Goal: Transaction & Acquisition: Book appointment/travel/reservation

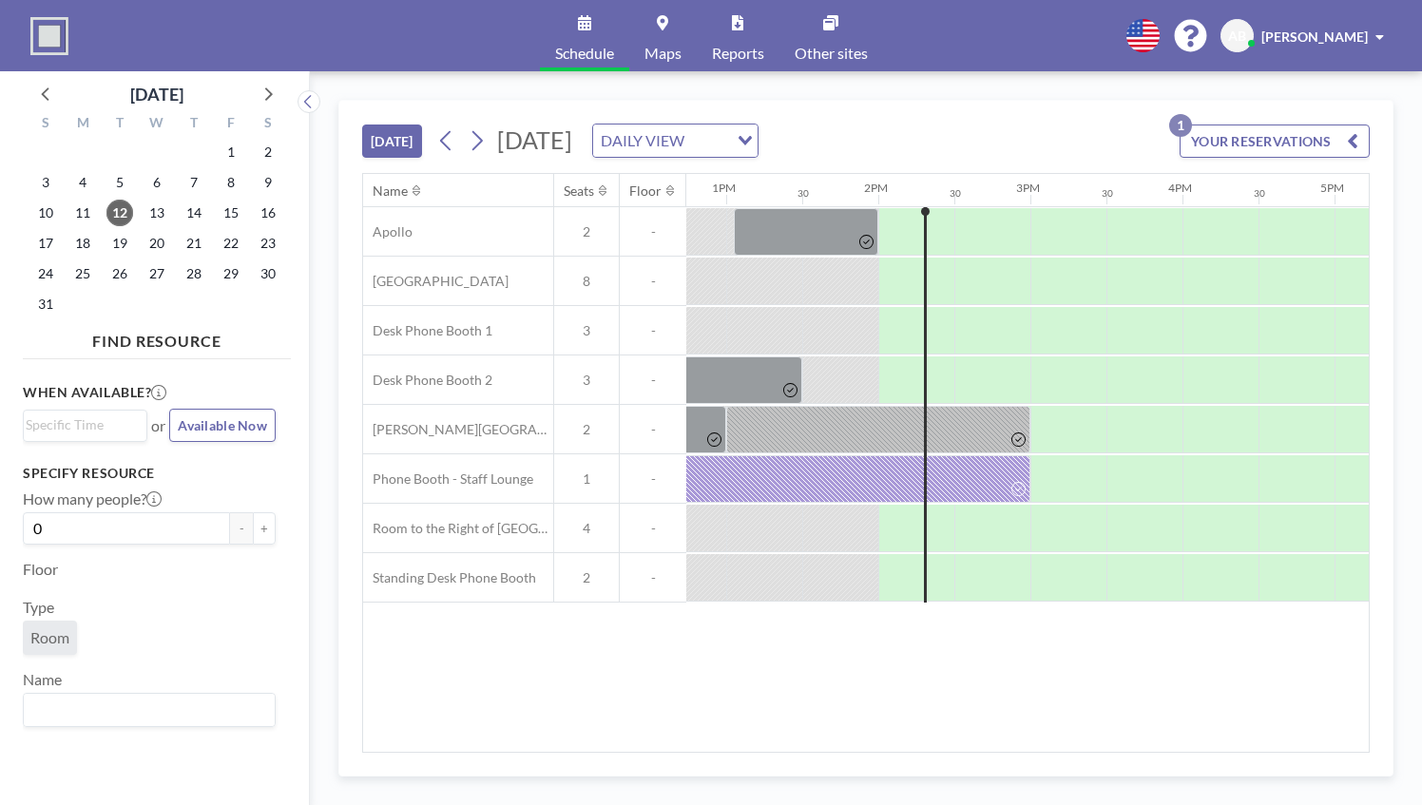
scroll to position [0, 2052]
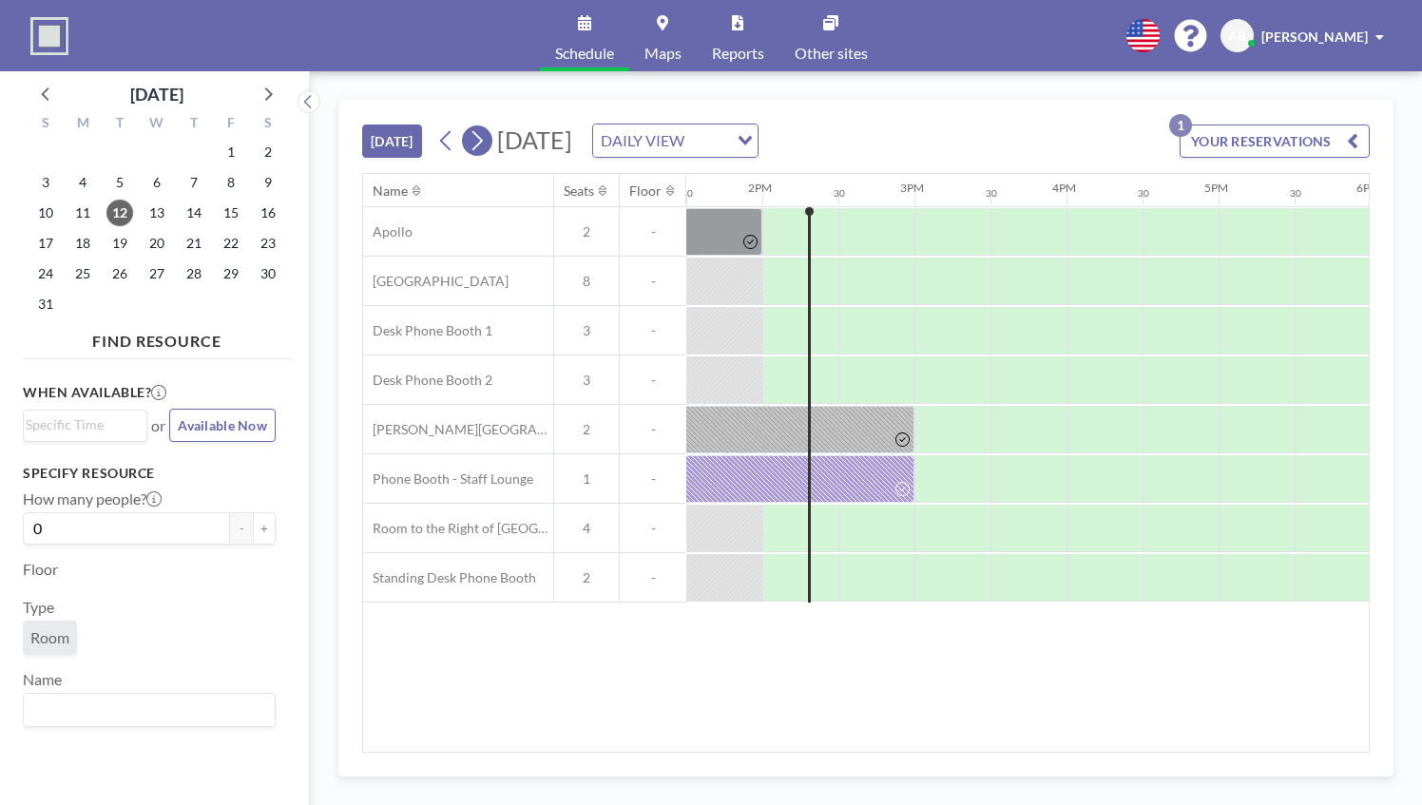
click at [469, 133] on button at bounding box center [477, 140] width 30 height 30
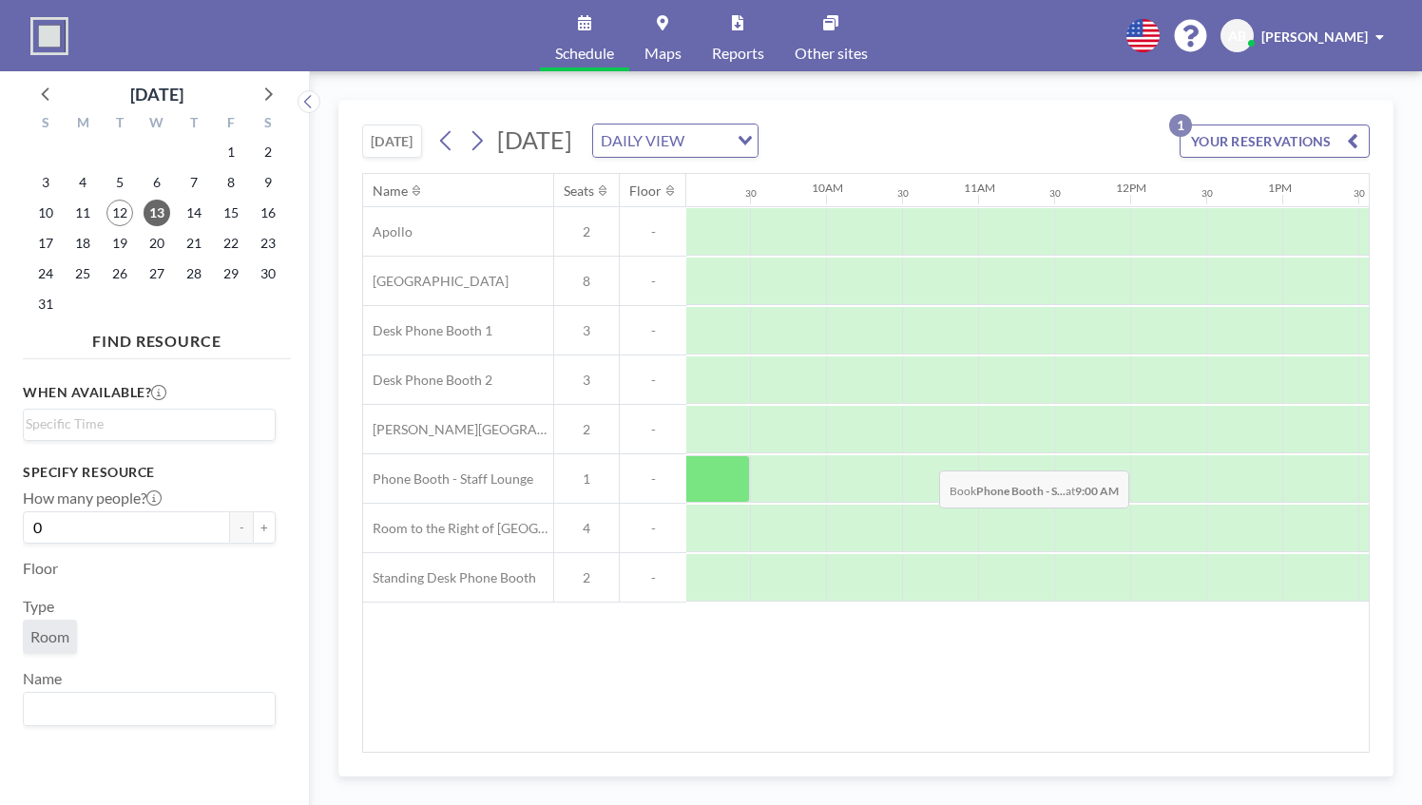
scroll to position [0, 1382]
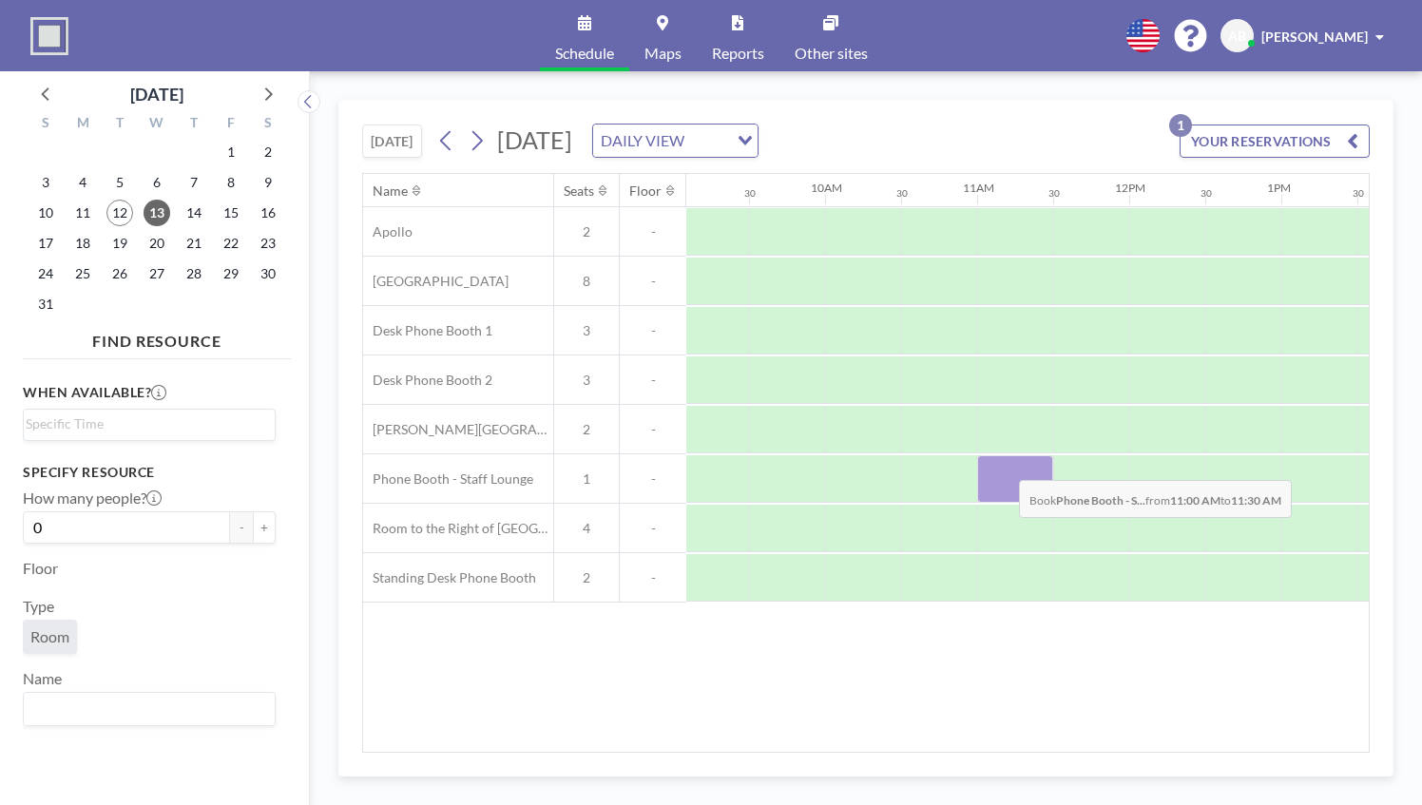
click at [1003, 464] on div at bounding box center [1015, 479] width 76 height 48
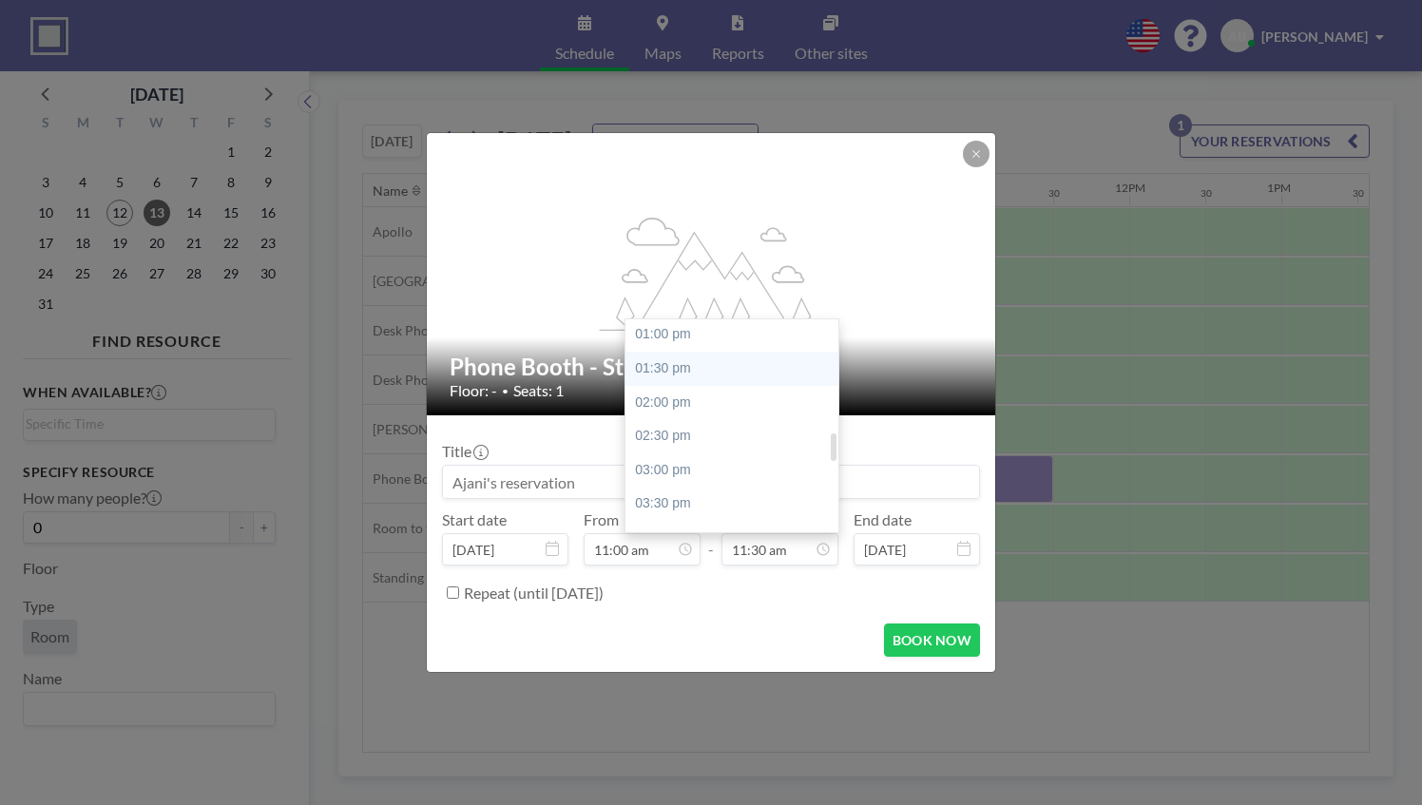
scroll to position [884, 0]
click at [678, 462] on div "03:00 pm" at bounding box center [736, 467] width 222 height 34
type input "03:00 pm"
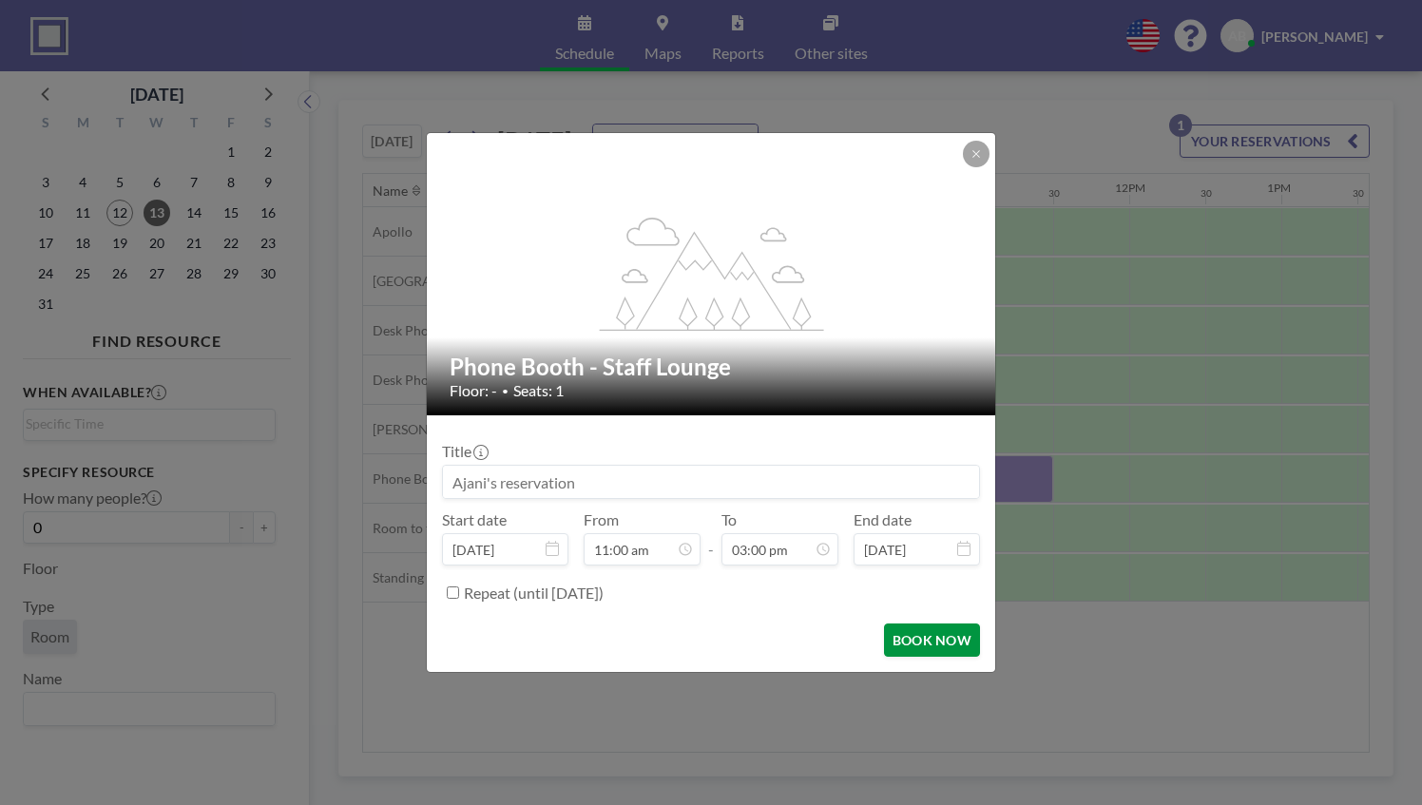
click at [924, 635] on button "BOOK NOW" at bounding box center [932, 639] width 96 height 33
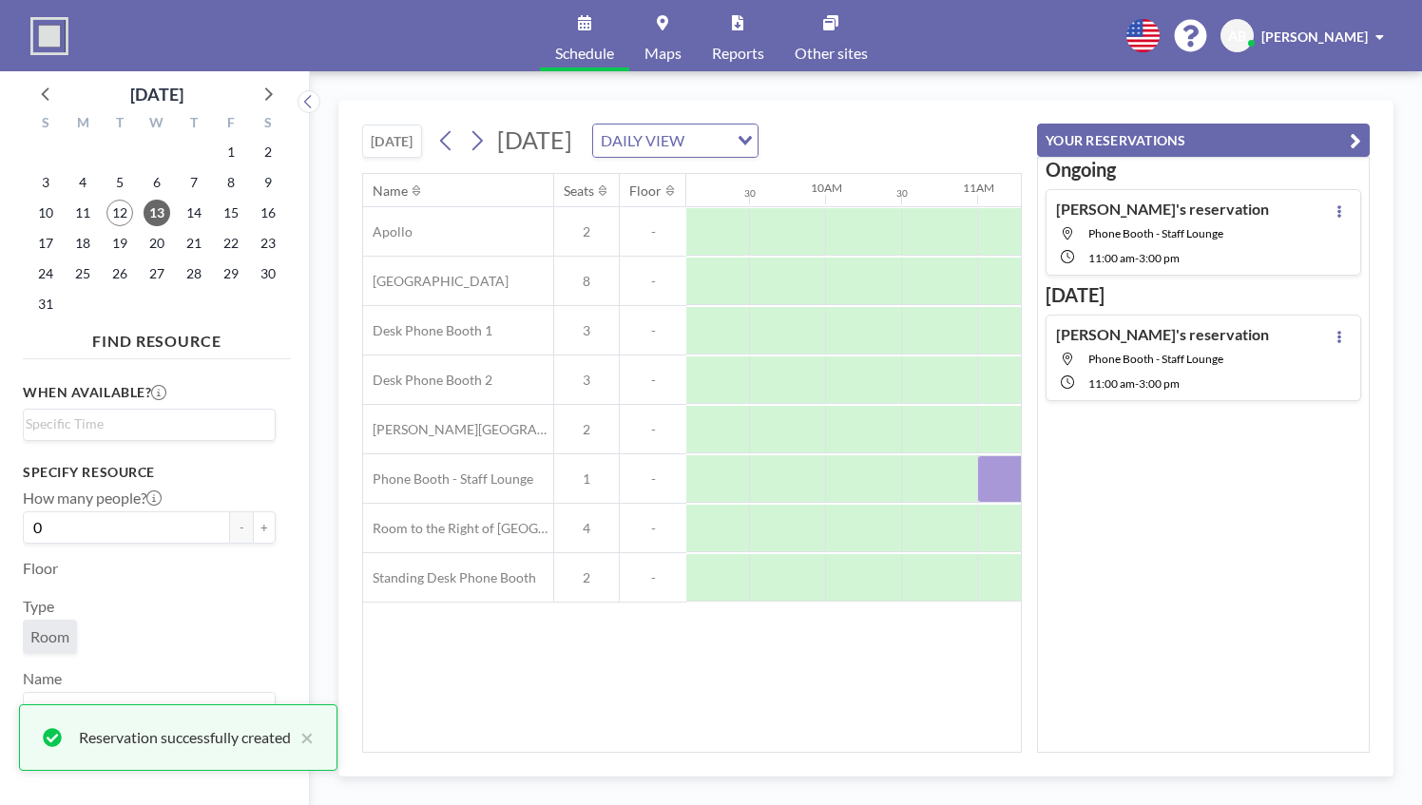
scroll to position [0, 0]
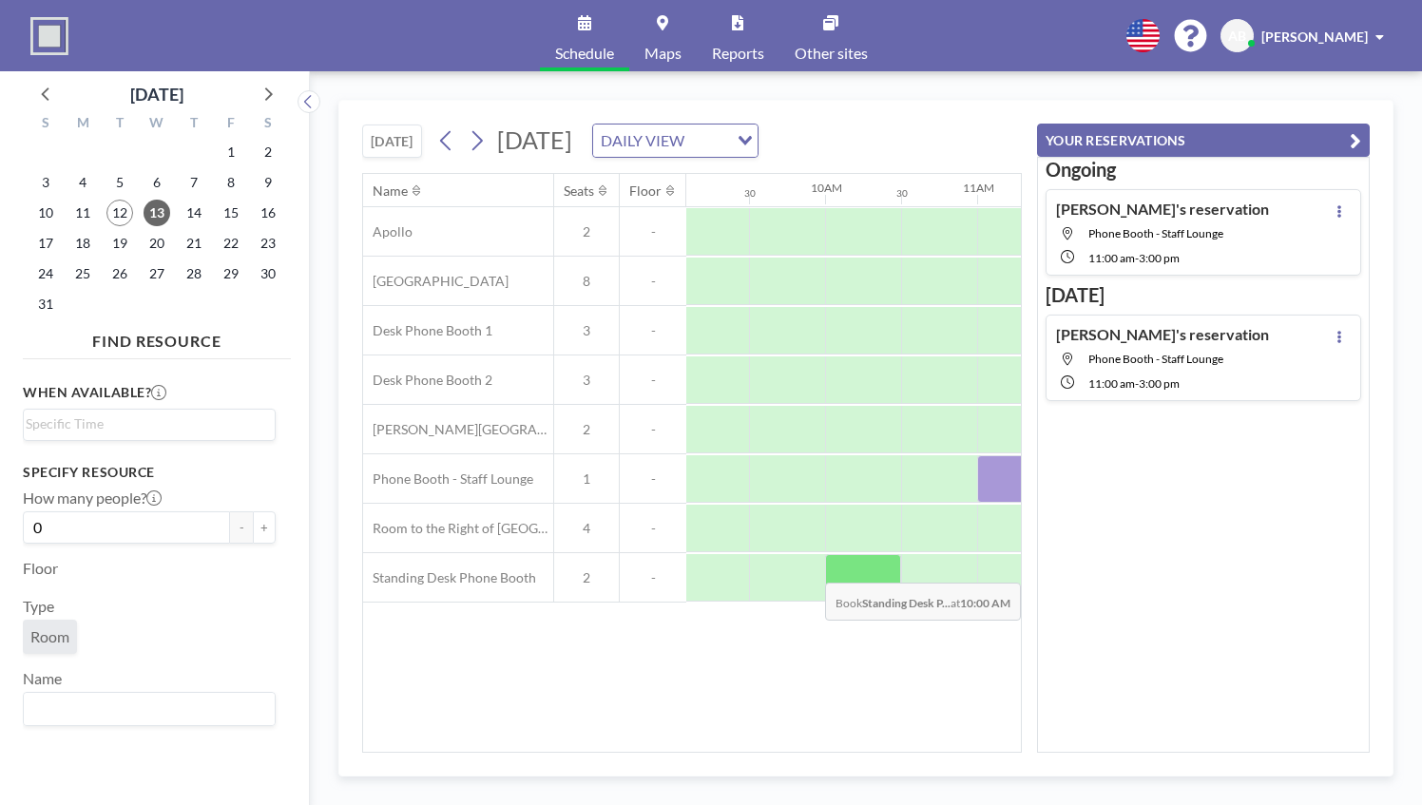
click at [969, 578] on div "[DATE] [DATE] DAILY VIEW Loading... Name Seats Floor 12AM 30 1AM 30 2AM 30 3AM …" at bounding box center [865, 438] width 1055 height 677
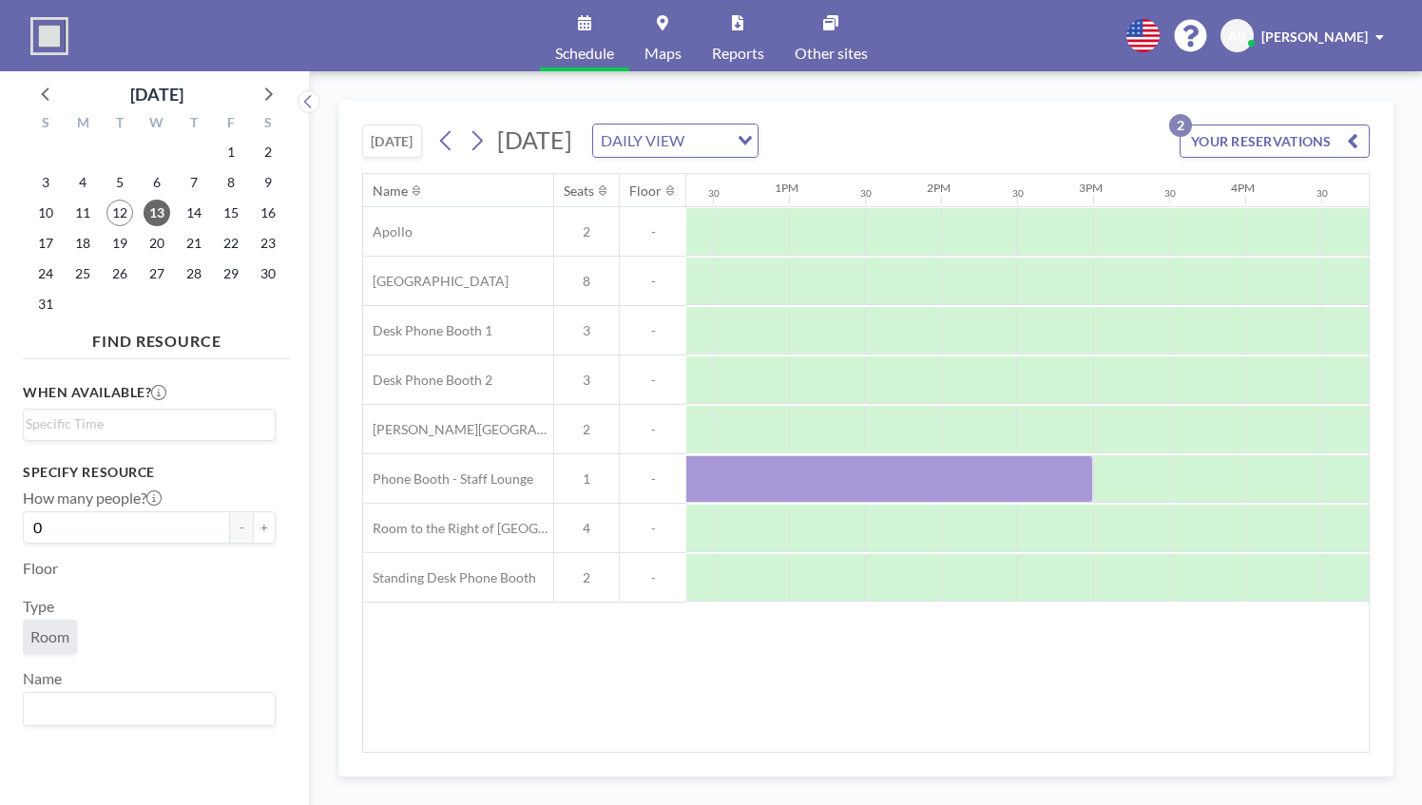
scroll to position [0, 1890]
click at [449, 137] on icon at bounding box center [446, 140] width 18 height 29
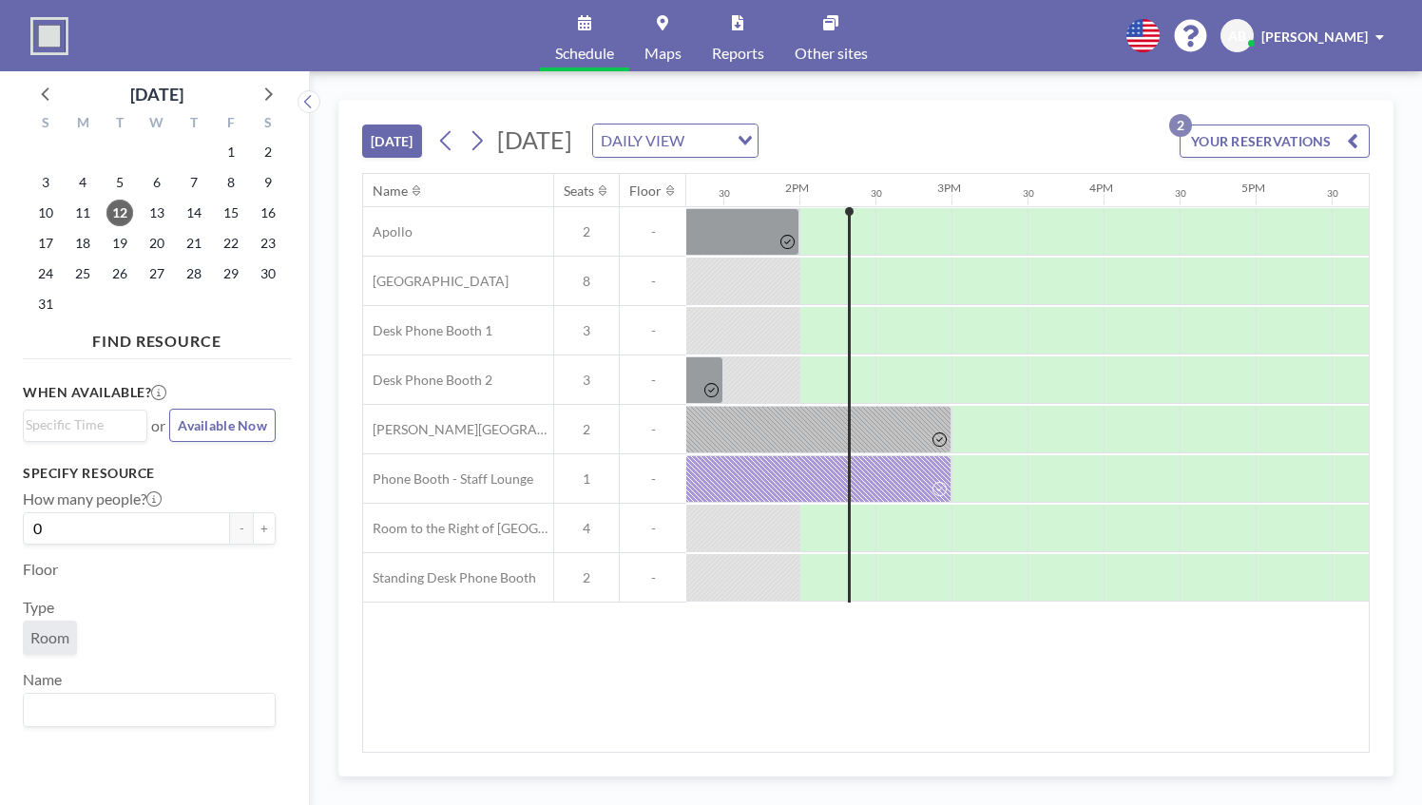
scroll to position [0, 2021]
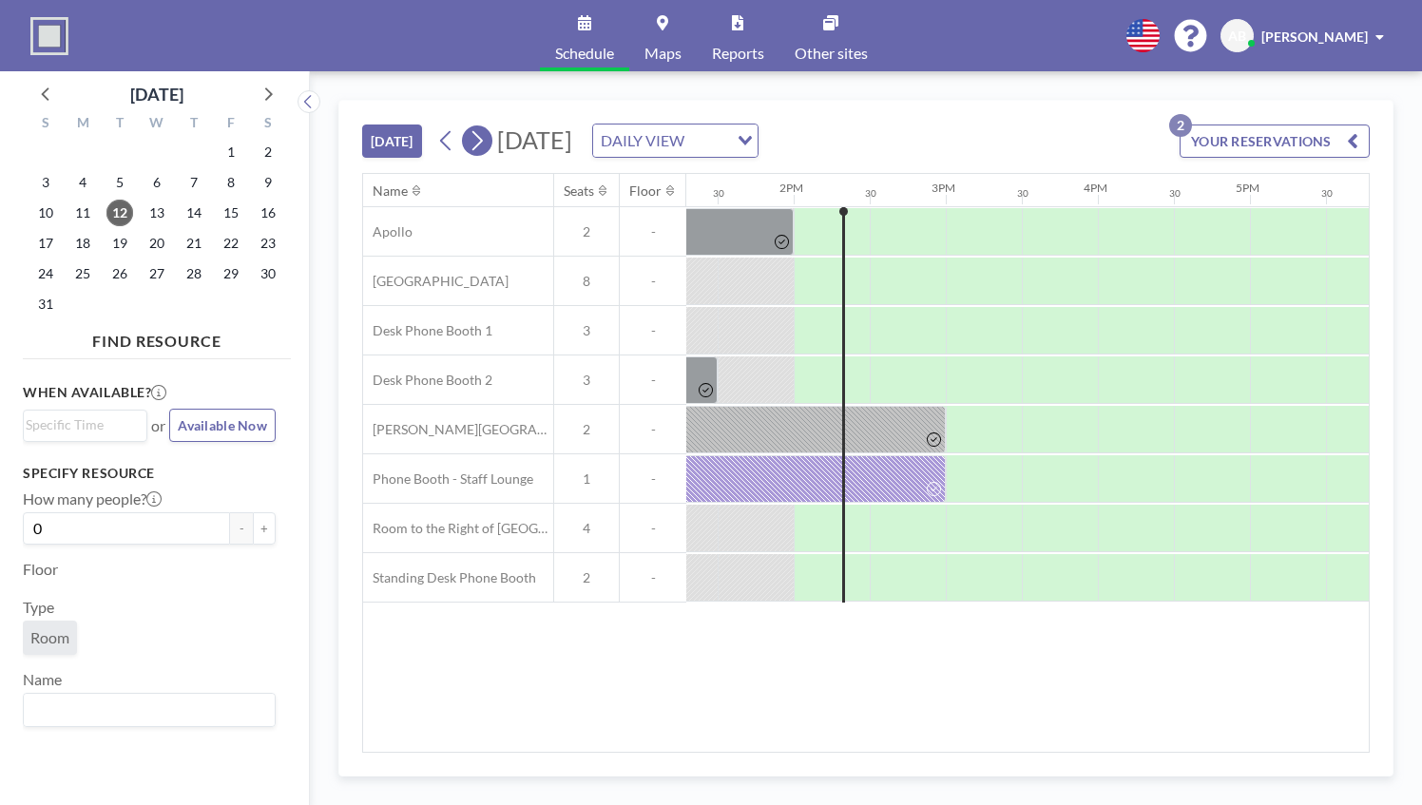
click at [475, 142] on icon at bounding box center [477, 140] width 18 height 29
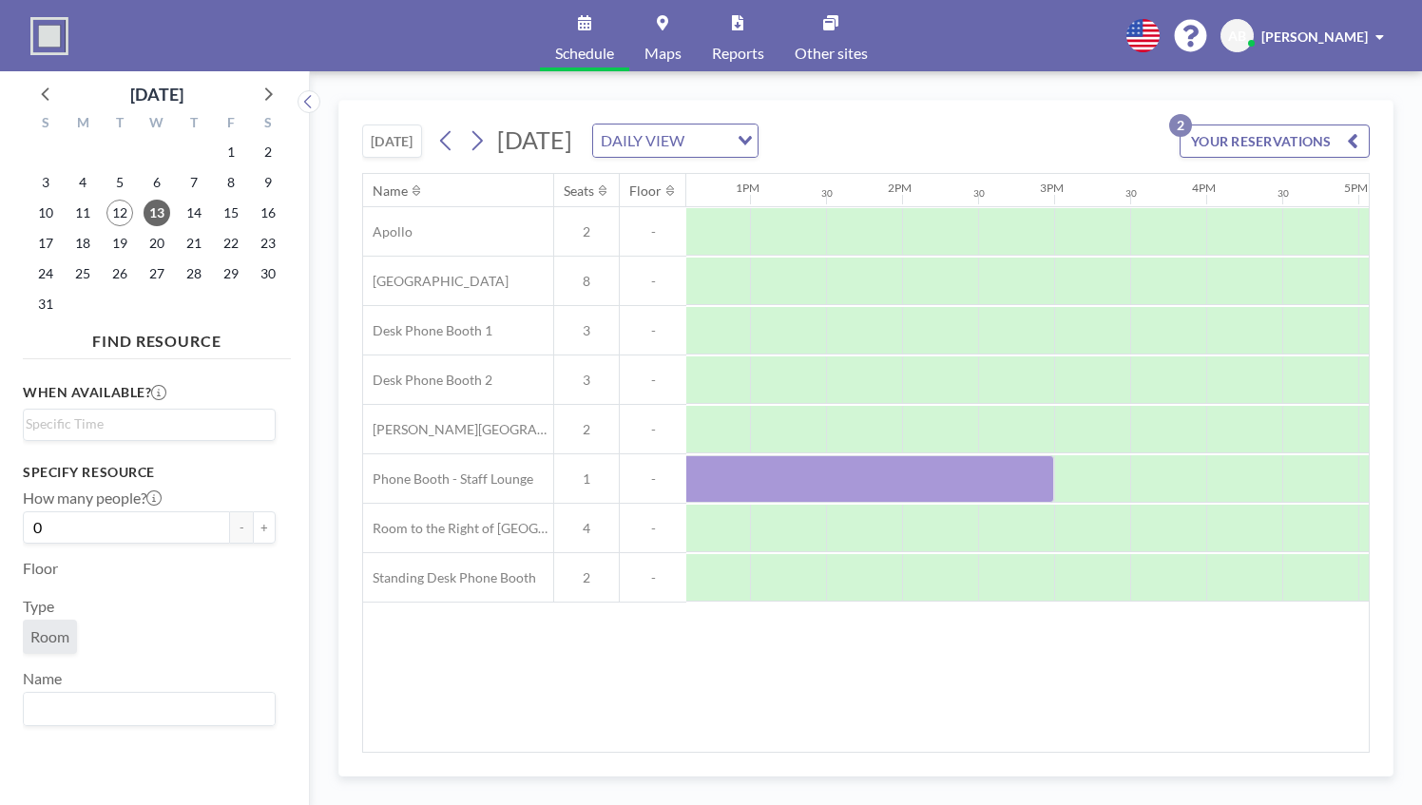
scroll to position [0, 1912]
